Goal: Find contact information: Find contact information

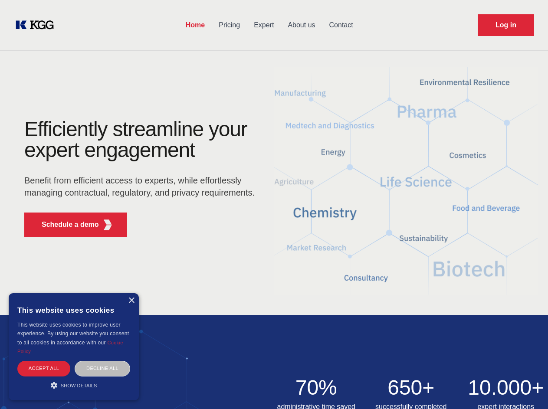
click at [274, 204] on div "Efficiently streamline your expert engagement Benefit from efficient access to …" at bounding box center [142, 181] width 264 height 125
click at [65, 225] on p "Schedule a demo" at bounding box center [70, 224] width 57 height 10
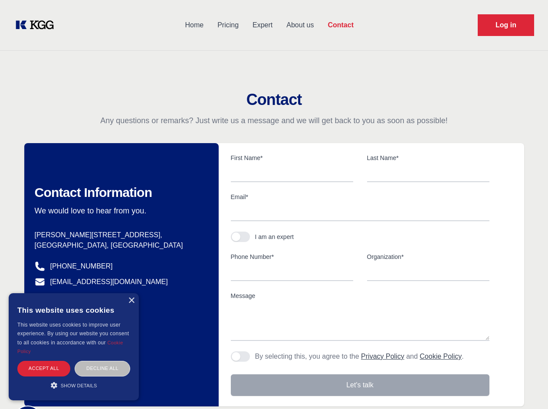
click at [131, 300] on div "× This website uses cookies This website uses cookies to improve user experienc…" at bounding box center [74, 346] width 130 height 107
click at [44, 368] on div "Accept all" at bounding box center [43, 368] width 53 height 15
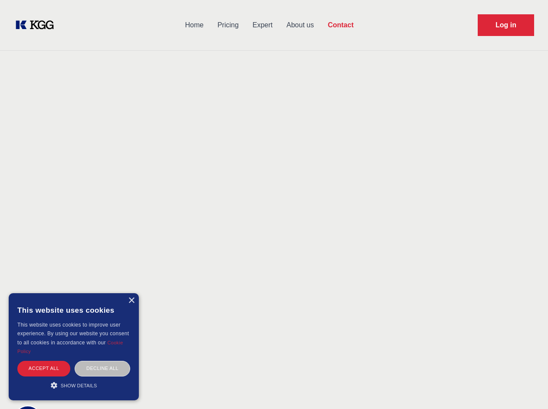
click at [102, 368] on div "Decline all" at bounding box center [103, 368] width 56 height 15
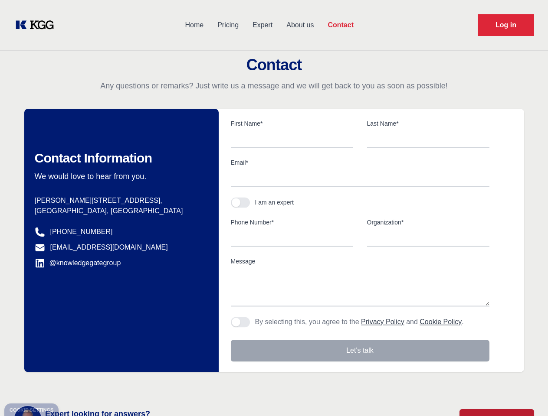
click at [74, 385] on main "Contact Any questions or remarks? Just write us a message and we will get back …" at bounding box center [274, 225] width 548 height 451
